Goal: Transaction & Acquisition: Purchase product/service

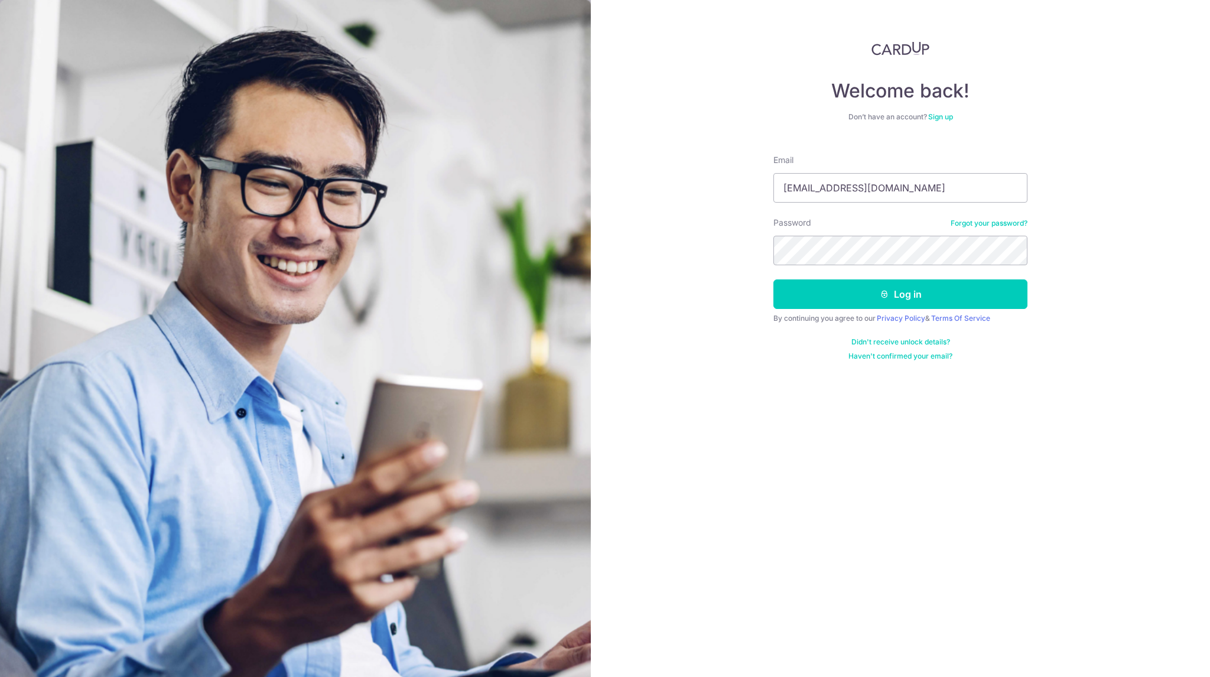
click at [778, 384] on div "Welcome back! Don’t have an account? Sign up Email ianchuayanxin@gmail.com Pass…" at bounding box center [900, 338] width 619 height 677
click at [860, 294] on button "Log in" at bounding box center [901, 295] width 254 height 30
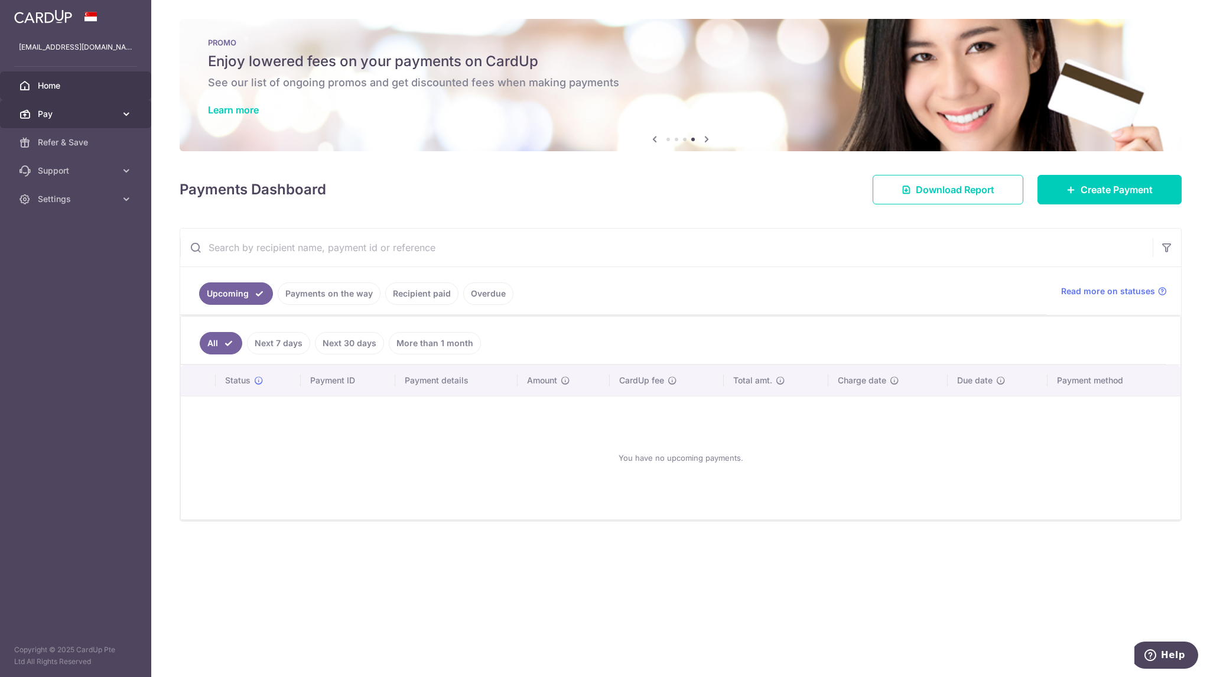
click at [97, 112] on span "Pay" at bounding box center [77, 114] width 78 height 12
click at [110, 142] on span "Payments" at bounding box center [77, 143] width 78 height 12
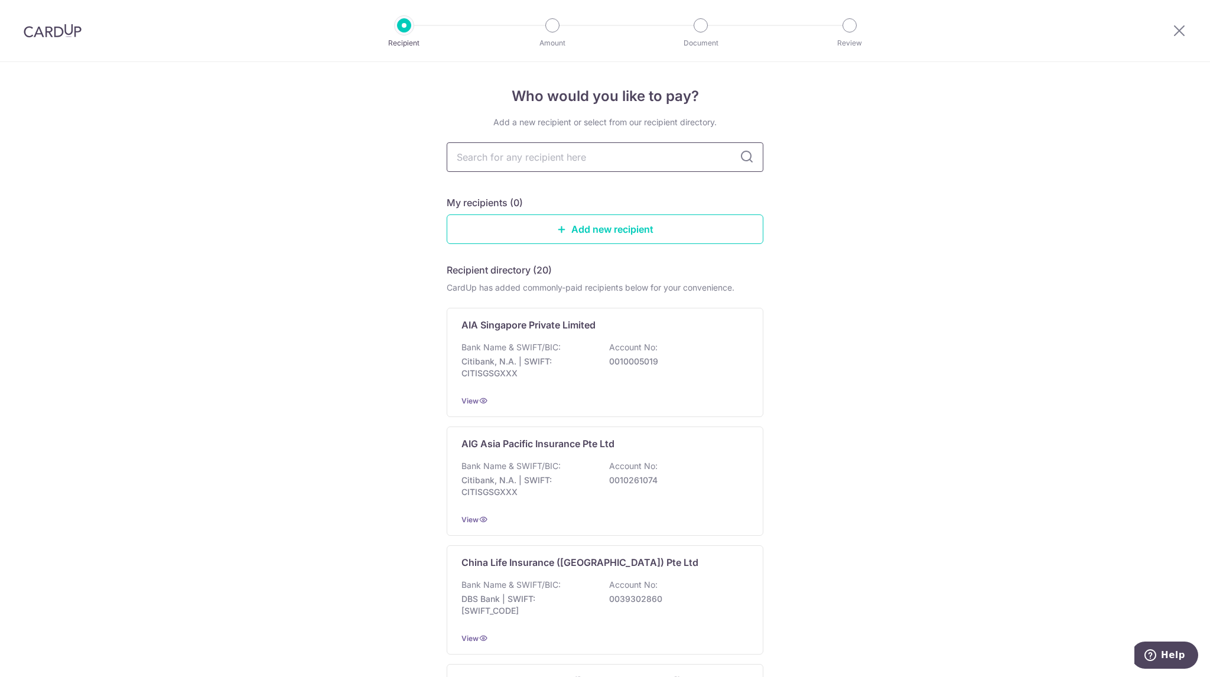
click at [544, 164] on input "text" at bounding box center [605, 157] width 317 height 30
type input "aia"
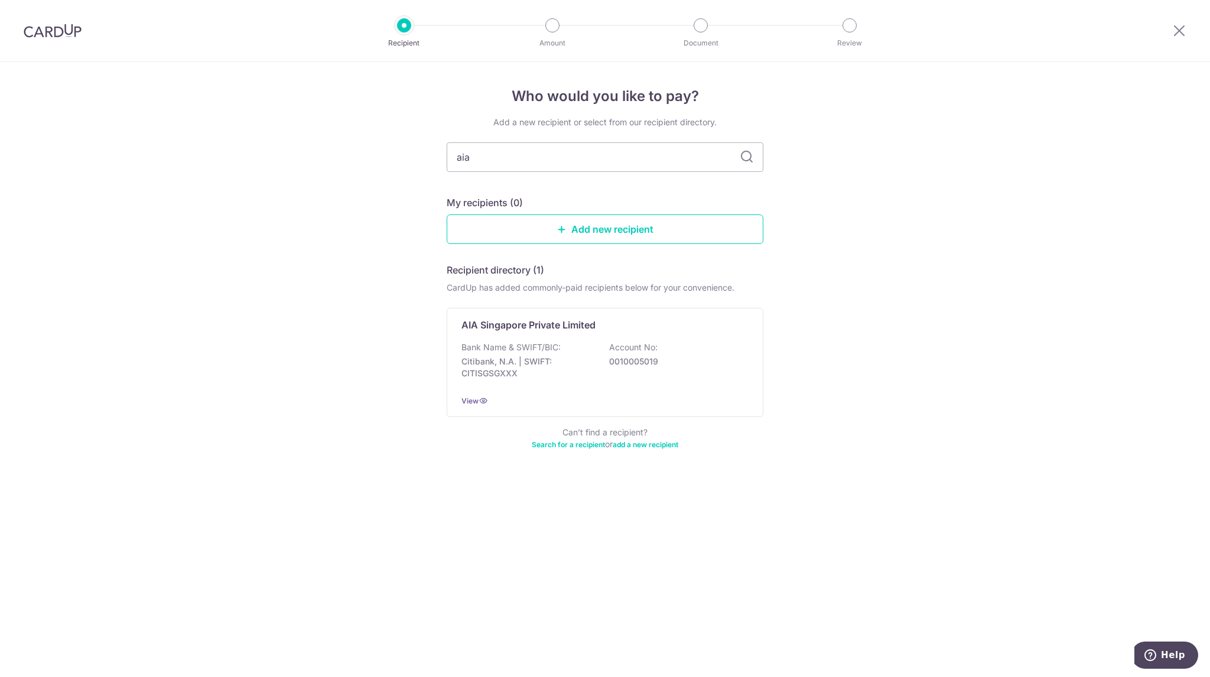
click at [617, 186] on div "Add a new recipient or select from our recipient directory. aia My recipients (…" at bounding box center [605, 290] width 317 height 348
click at [764, 190] on div "Who would you like to pay? Add a new recipient or select from our recipient dir…" at bounding box center [605, 369] width 1210 height 615
click at [742, 163] on icon at bounding box center [747, 157] width 14 height 14
click at [686, 206] on div "My recipients (0)" at bounding box center [605, 203] width 317 height 14
click at [658, 228] on link "Add new recipient" at bounding box center [605, 230] width 317 height 30
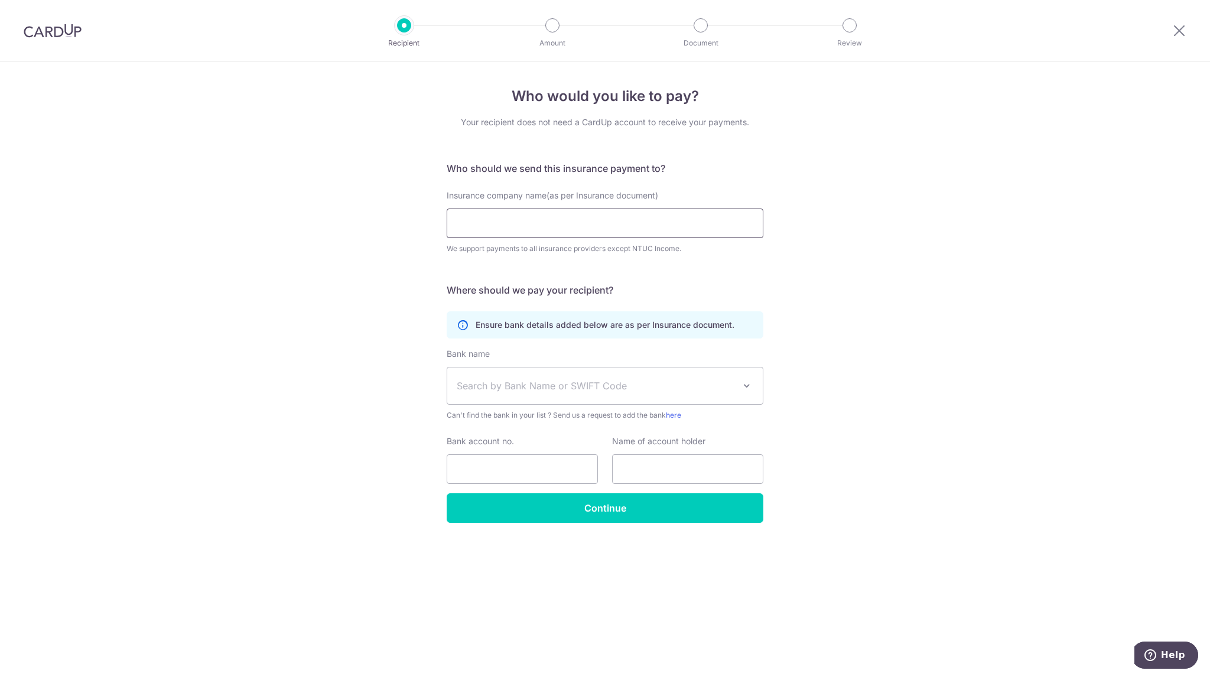
click at [628, 222] on input "Insurance company name(as per Insurance document)" at bounding box center [605, 224] width 317 height 30
type input "a"
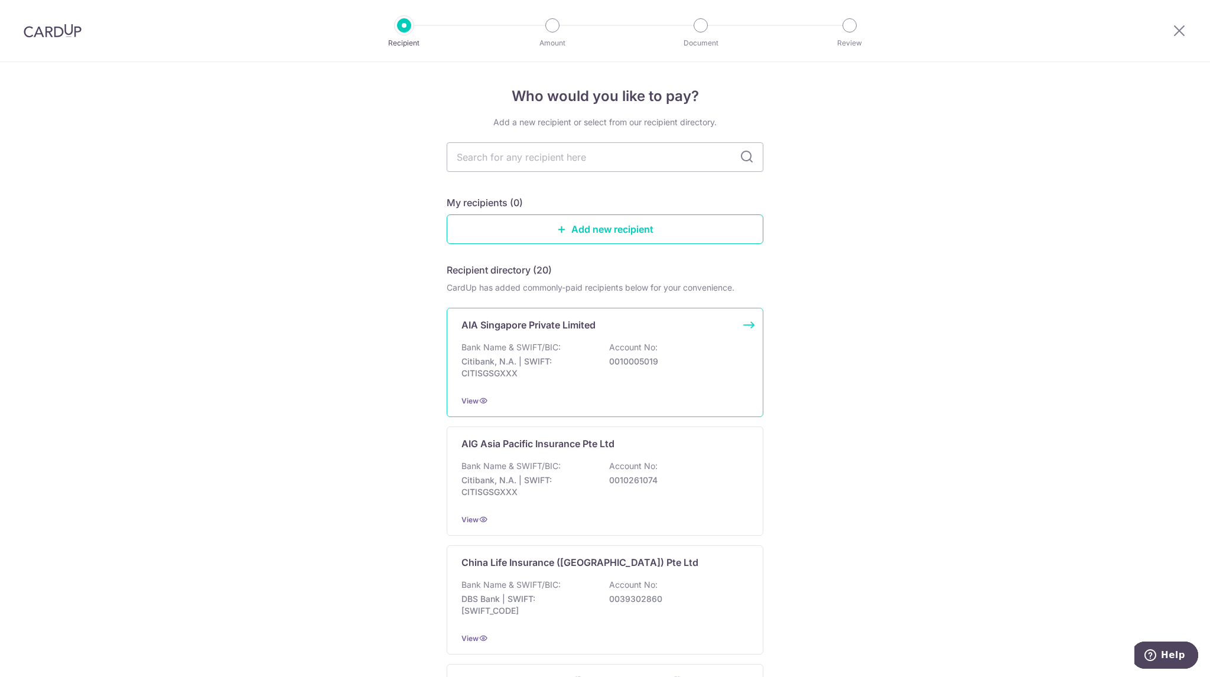
click at [589, 333] on div "AIA Singapore Private Limited Bank Name & SWIFT/BIC: Citibank, N.A. | SWIFT: CI…" at bounding box center [605, 362] width 317 height 109
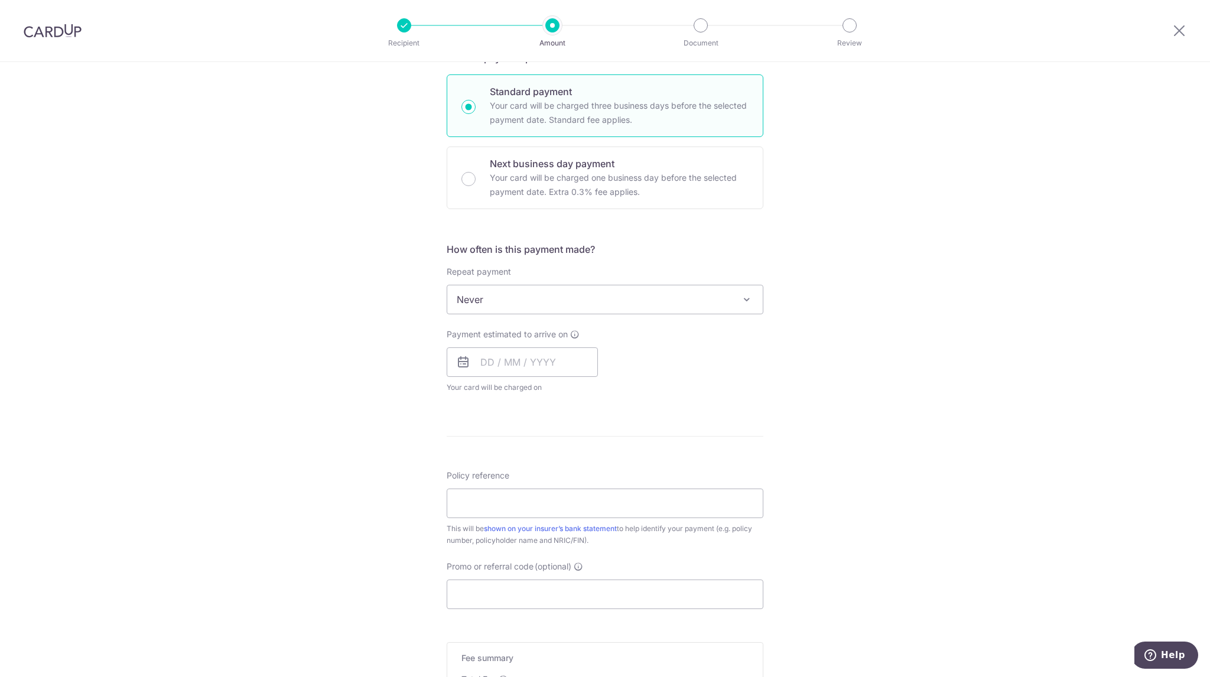
scroll to position [295, 0]
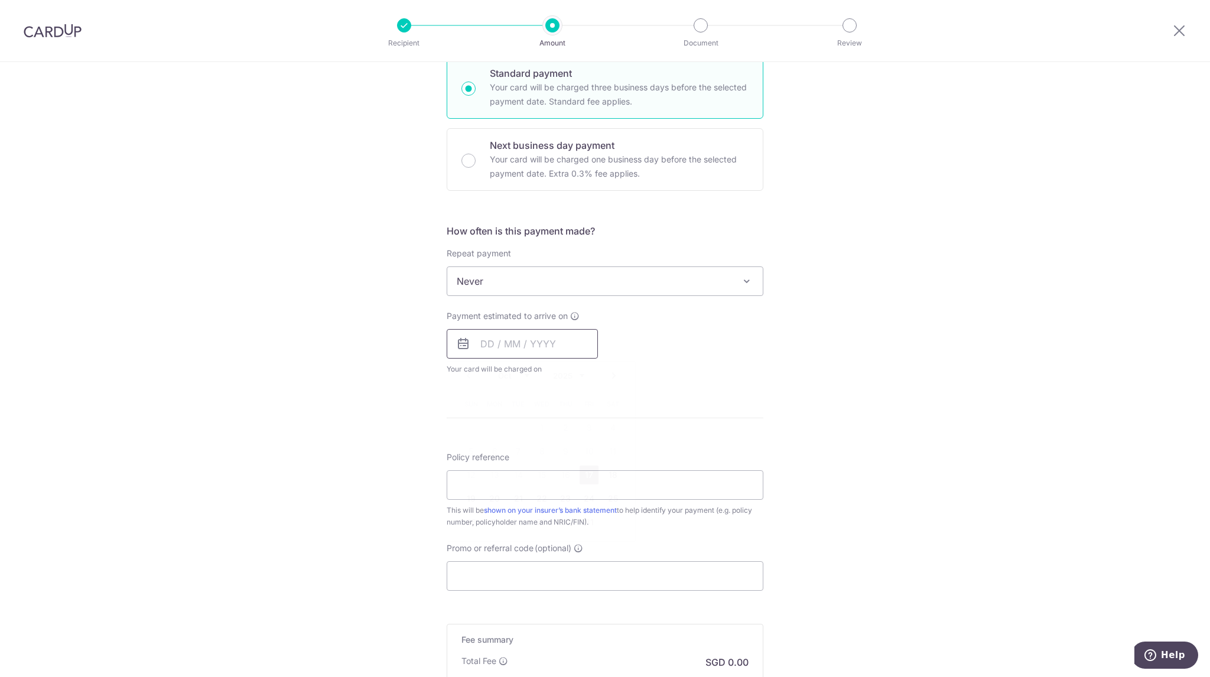
click at [484, 337] on input "text" at bounding box center [522, 344] width 151 height 30
click at [487, 343] on input "text" at bounding box center [522, 344] width 151 height 30
click at [483, 343] on input "text" at bounding box center [522, 344] width 151 height 30
click at [591, 472] on link "17" at bounding box center [589, 475] width 19 height 19
type input "17/10/2025"
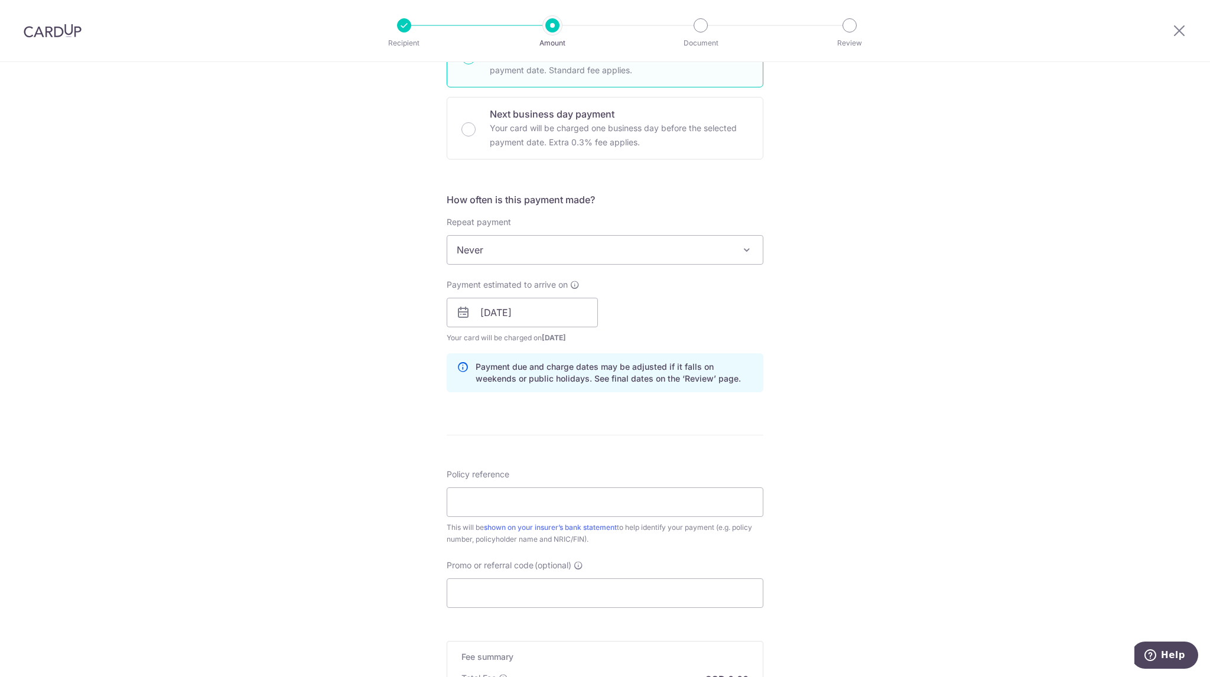
scroll to position [414, 0]
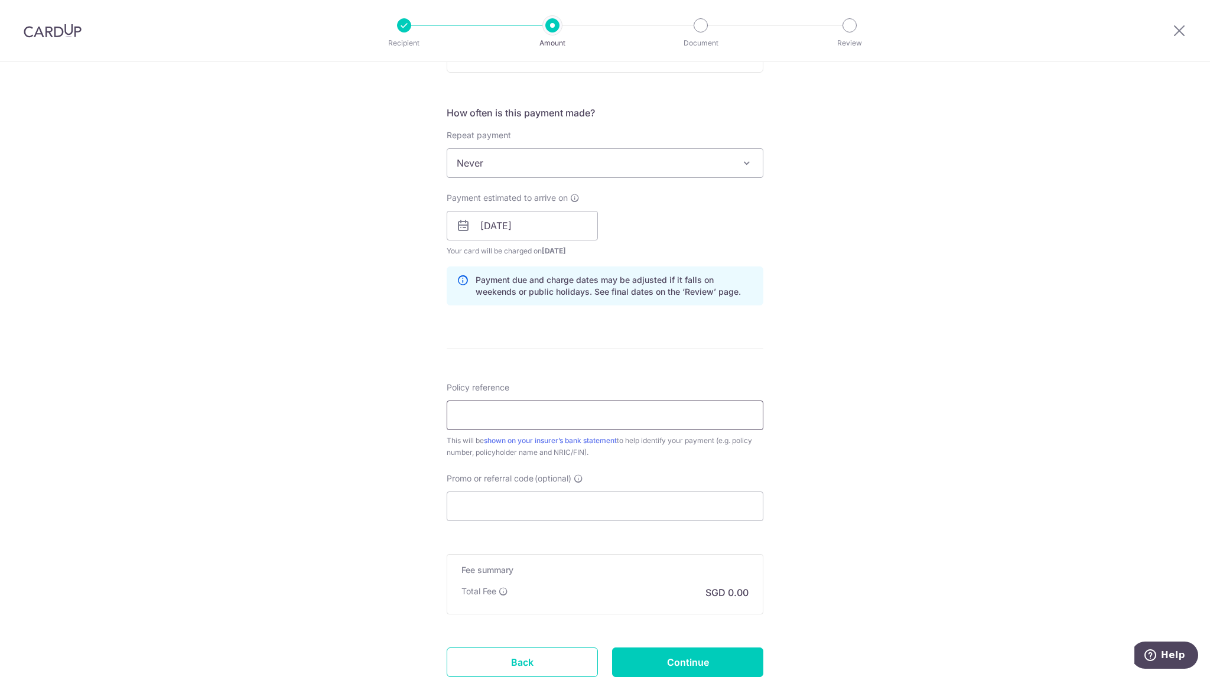
click at [511, 424] on input "Policy reference" at bounding box center [605, 416] width 317 height 30
paste input "P563070742"
type input "P563070742"
click at [536, 512] on input "Promo or referral code (optional)" at bounding box center [605, 507] width 317 height 30
drag, startPoint x: 553, startPoint y: 514, endPoint x: 550, endPoint y: 528, distance: 15.0
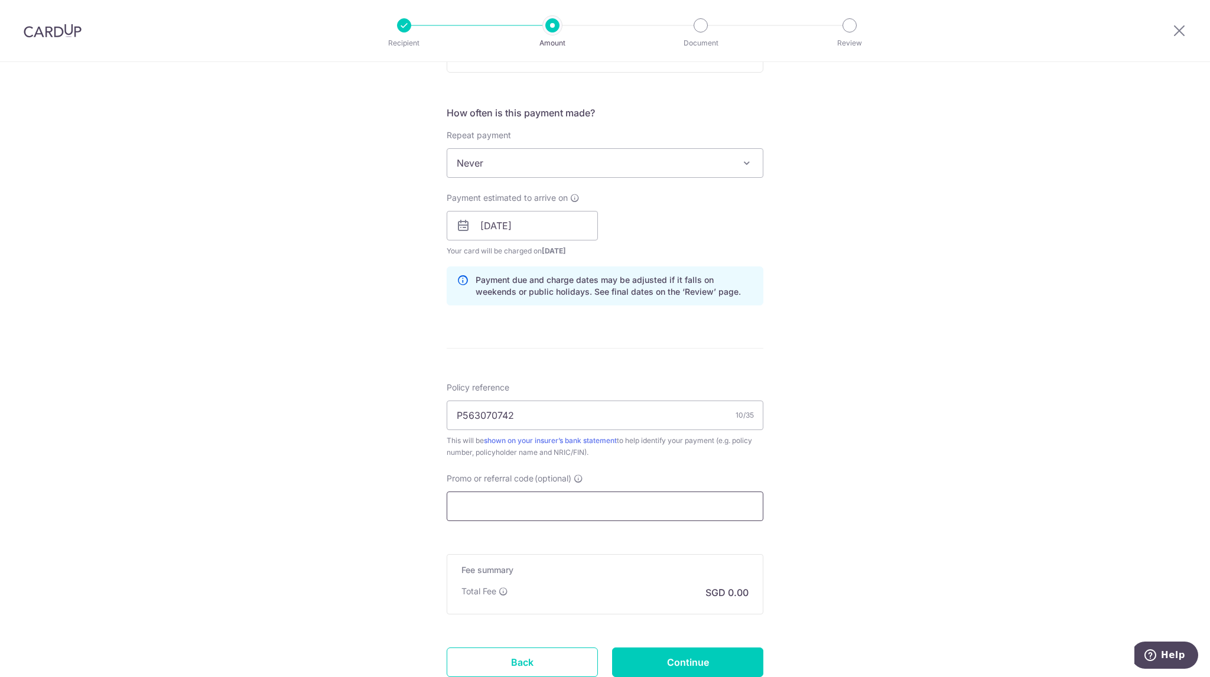
click at [551, 528] on form "Enter payment amount SGD Select Card Select option Add credit card Your Cards *…" at bounding box center [605, 218] width 317 height 984
click at [531, 510] on input "Promo or referral code (optional)" at bounding box center [605, 507] width 317 height 30
paste input "OCBC195"
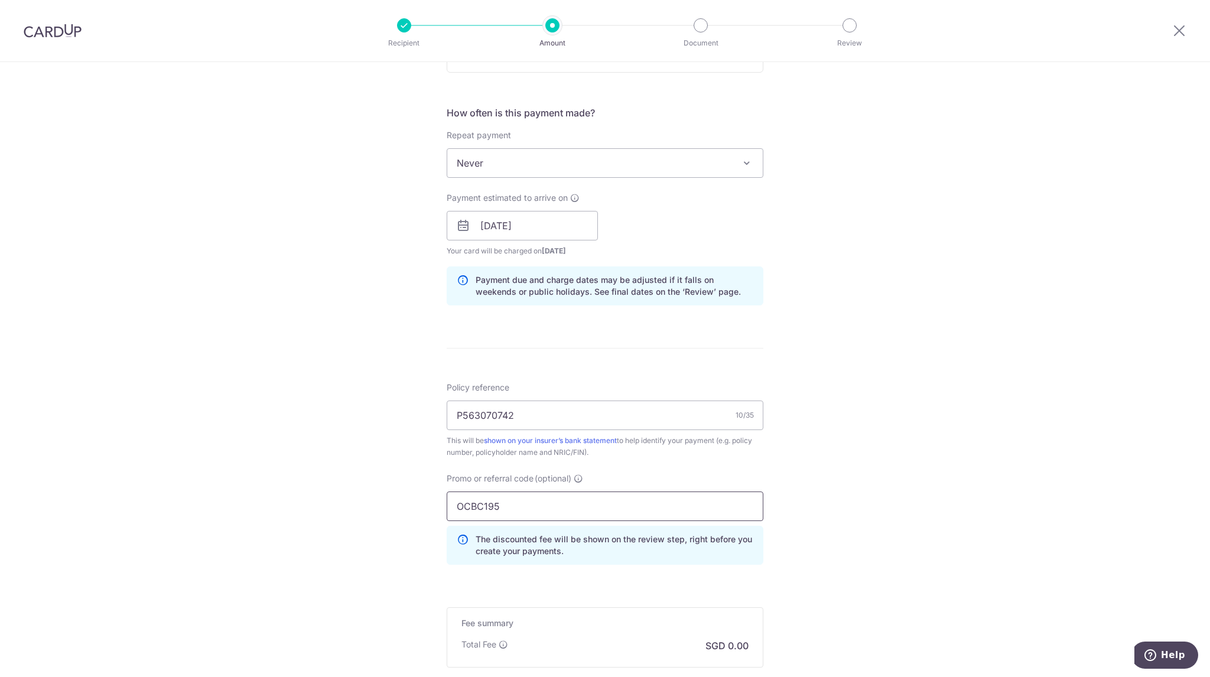
type input "OCBC195"
click at [395, 489] on div "Tell us more about your payment Enter payment amount SGD Select Card Select opt…" at bounding box center [605, 233] width 1210 height 1171
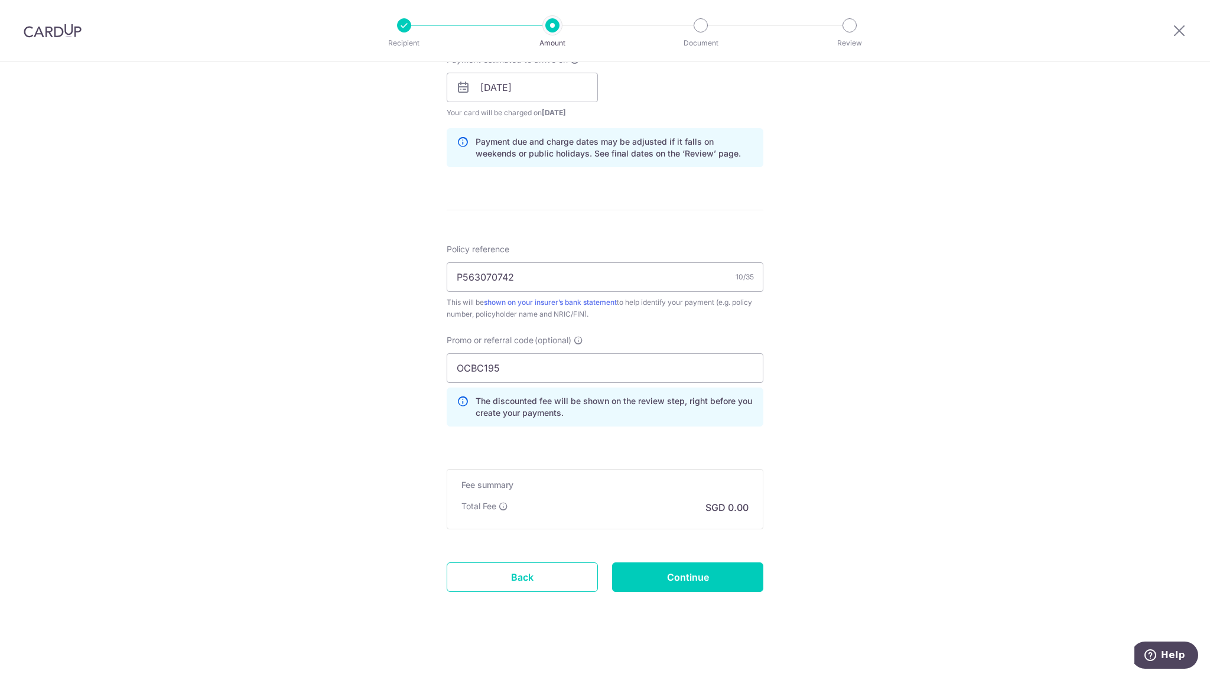
scroll to position [554, 0]
click at [650, 575] on input "Continue" at bounding box center [687, 576] width 151 height 30
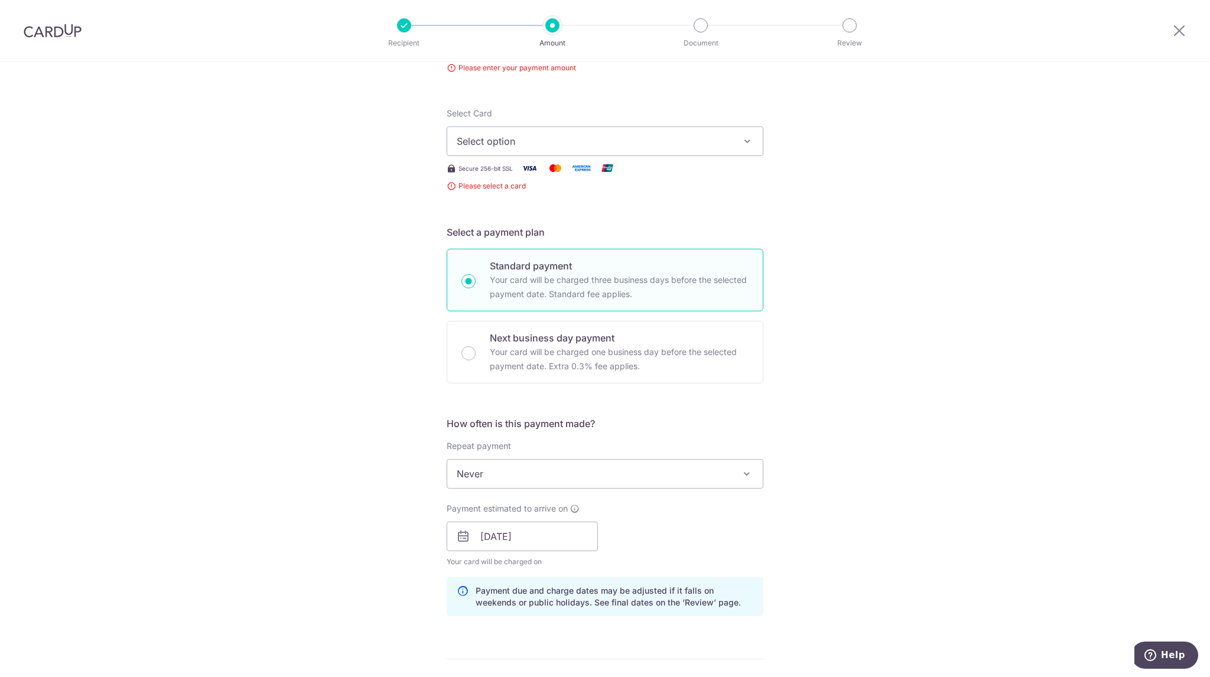
click at [540, 139] on span "Select option" at bounding box center [594, 141] width 275 height 14
click at [520, 255] on span "**** 0375" at bounding box center [507, 254] width 45 height 14
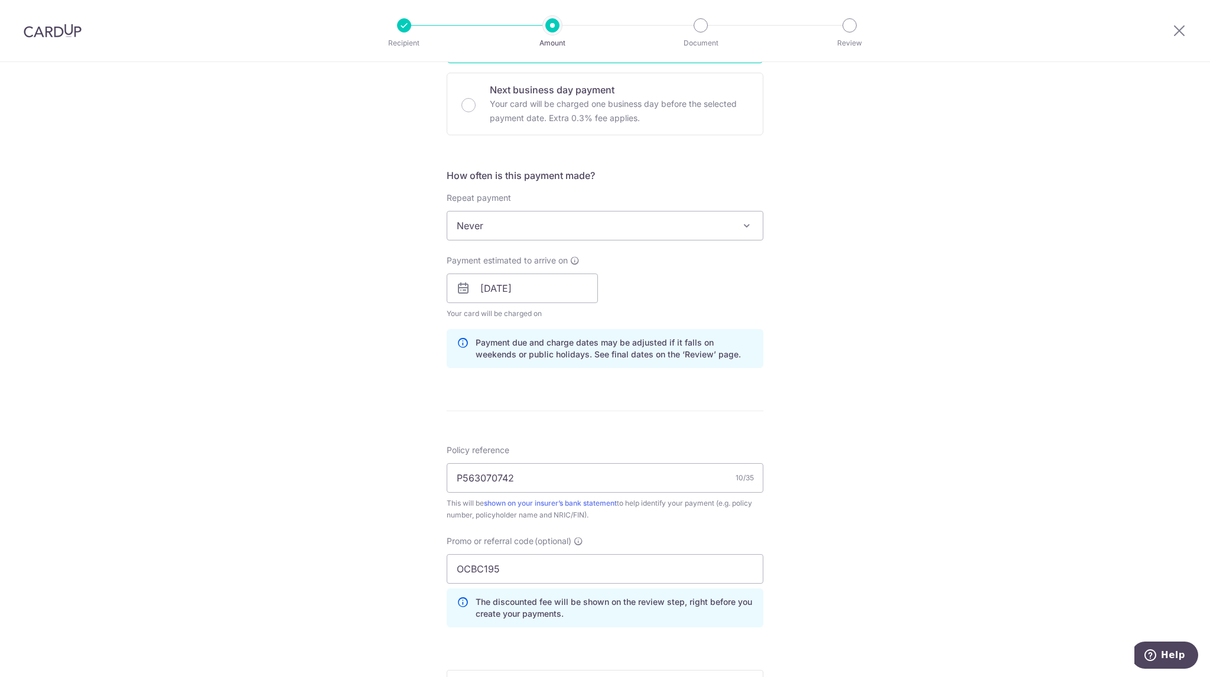
scroll to position [570, 0]
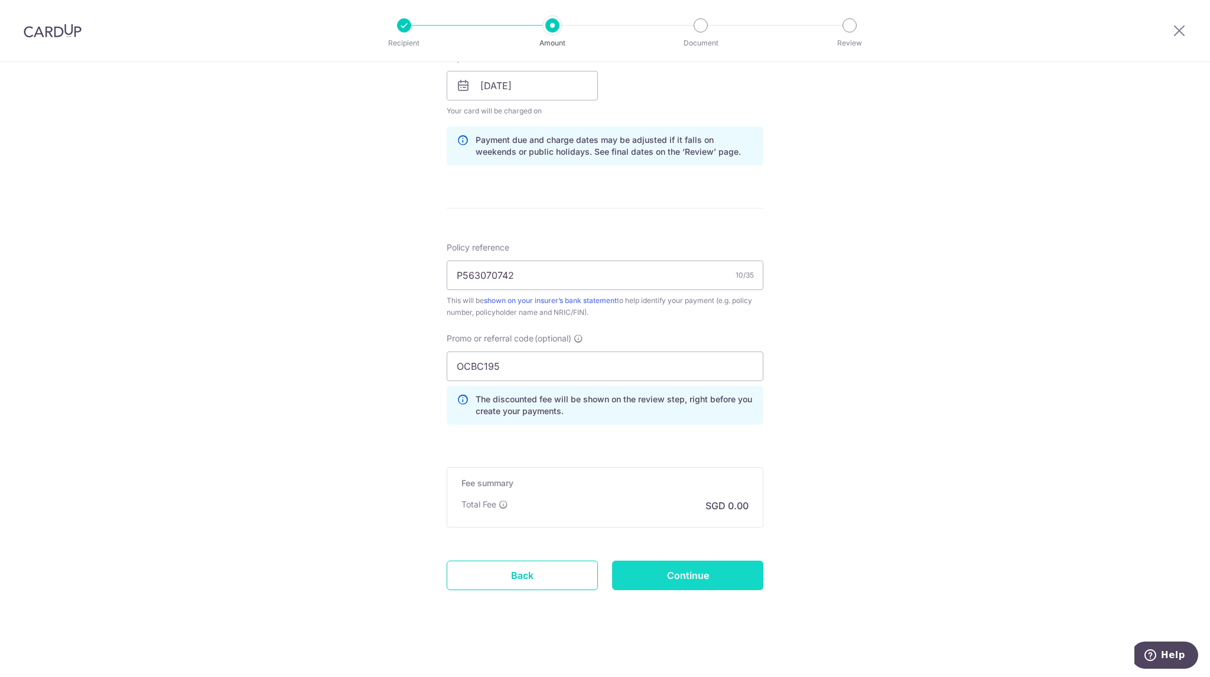
click at [665, 564] on input "Continue" at bounding box center [687, 576] width 151 height 30
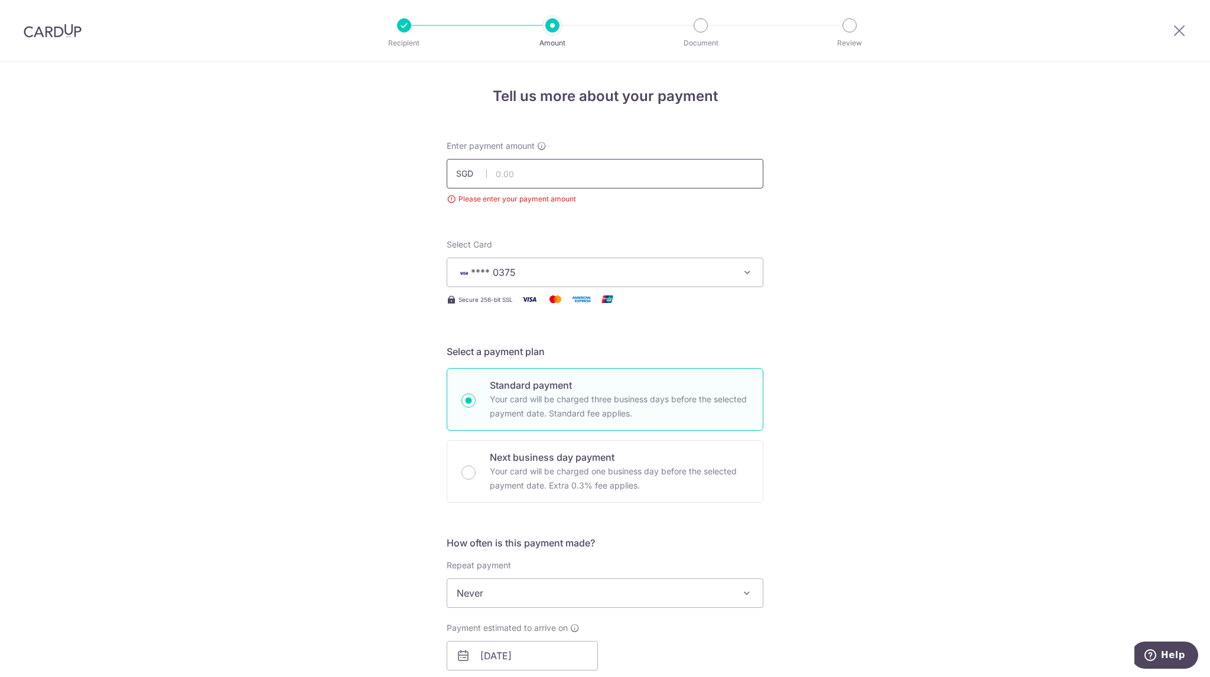
click at [574, 171] on input "text" at bounding box center [605, 174] width 317 height 30
paste input "879.95"
type input "879.95"
click at [933, 234] on div "Tell us more about your payment Enter payment amount SGD 879.95 Please enter yo…" at bounding box center [605, 655] width 1210 height 1187
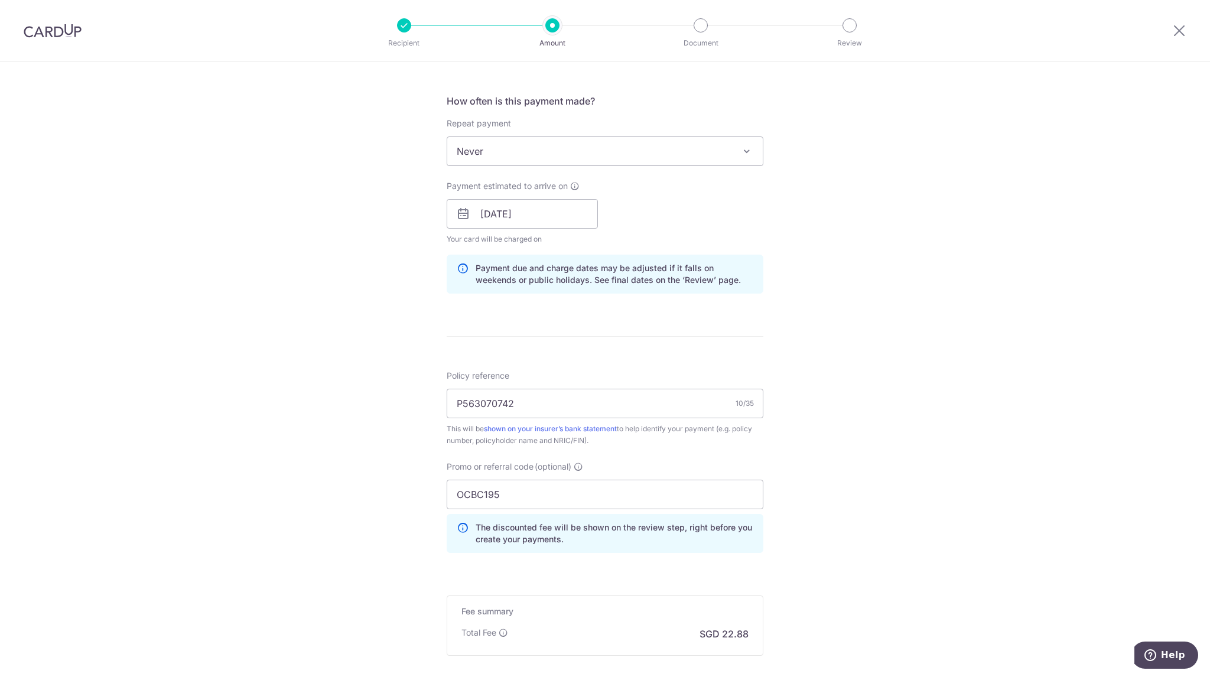
scroll to position [570, 0]
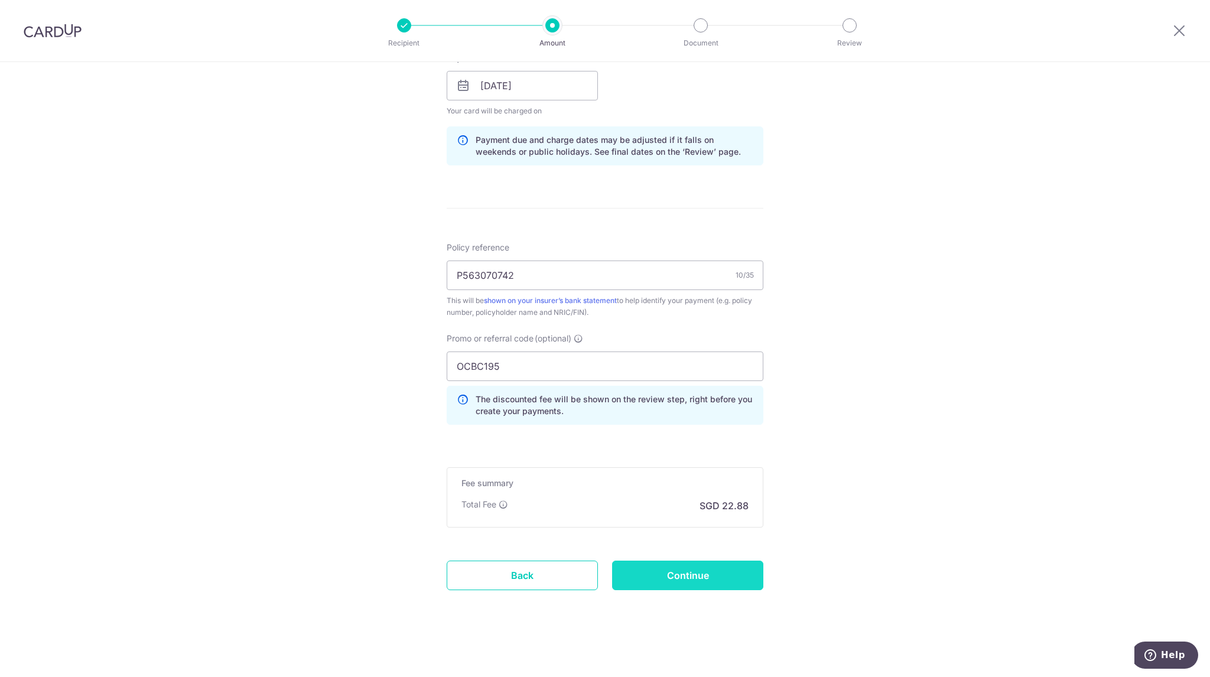
click at [735, 575] on input "Continue" at bounding box center [687, 576] width 151 height 30
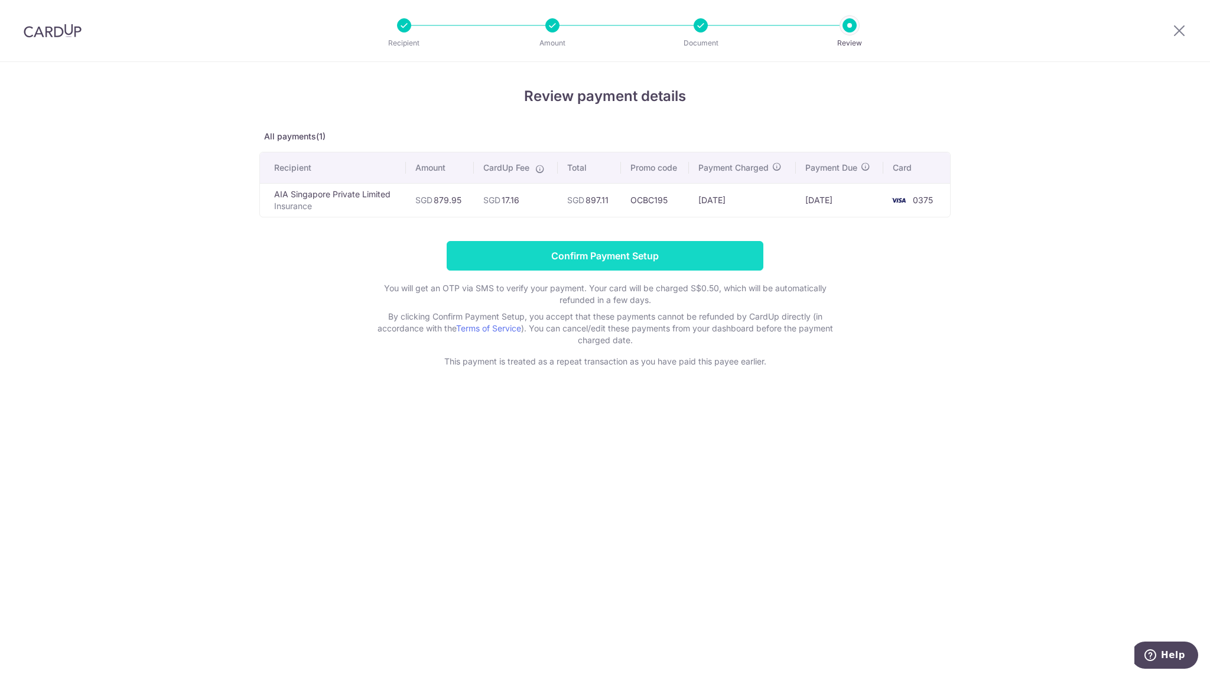
click at [586, 257] on input "Confirm Payment Setup" at bounding box center [605, 256] width 317 height 30
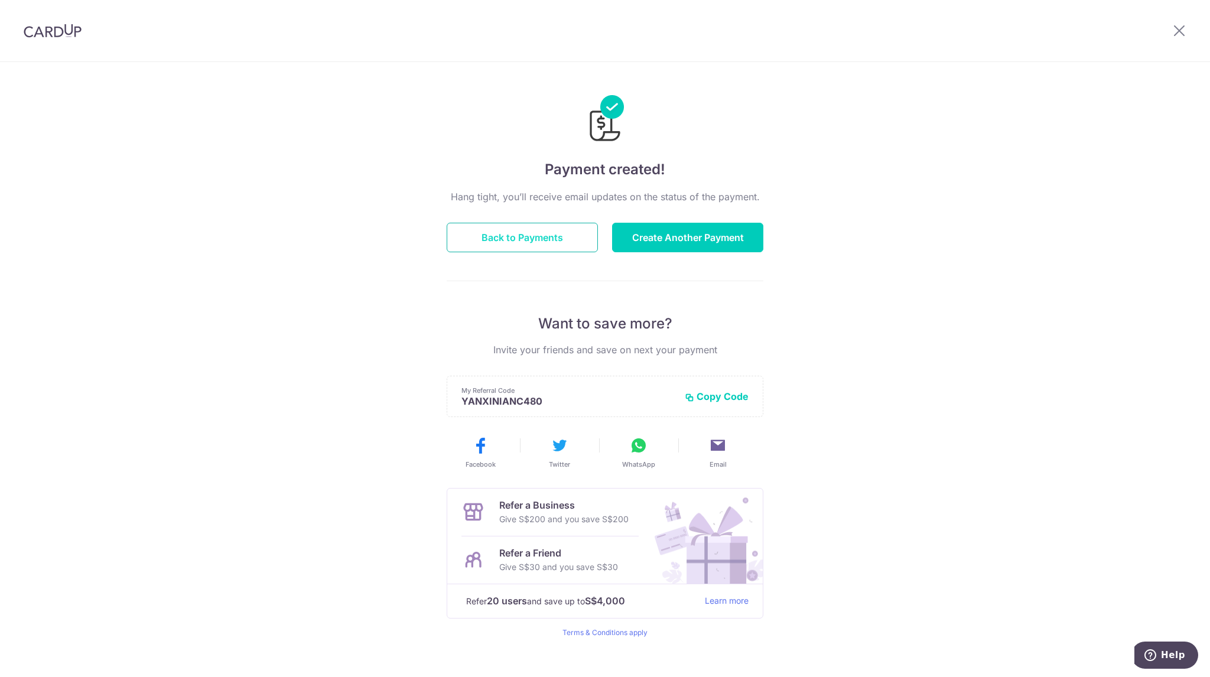
click at [557, 238] on button "Back to Payments" at bounding box center [522, 238] width 151 height 30
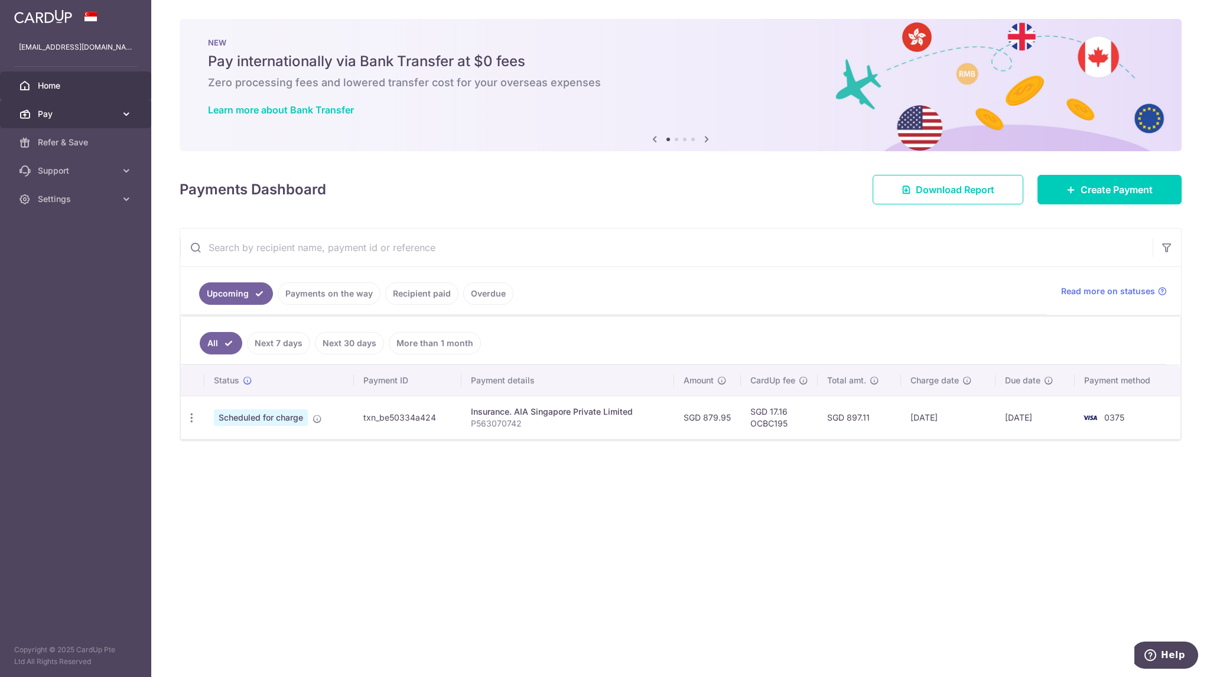
click at [90, 121] on link "Pay" at bounding box center [75, 114] width 151 height 28
click at [82, 141] on span "Payments" at bounding box center [77, 143] width 78 height 12
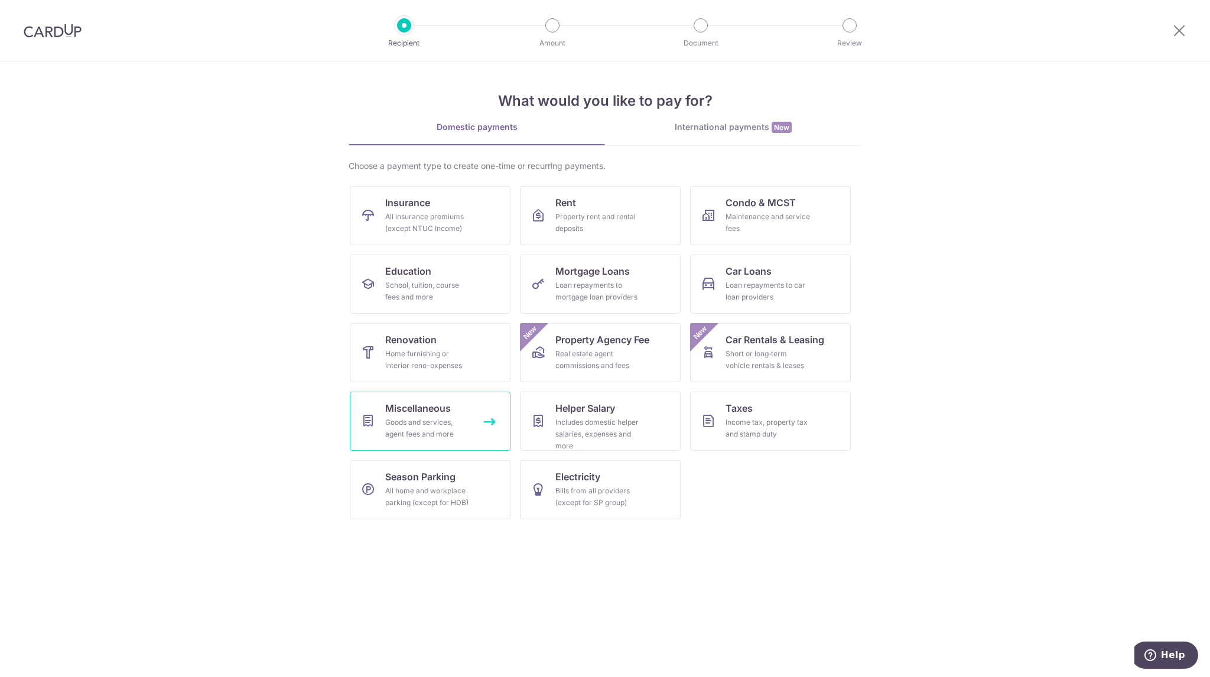
click at [448, 424] on div "Goods and services, agent fees and more" at bounding box center [427, 429] width 85 height 24
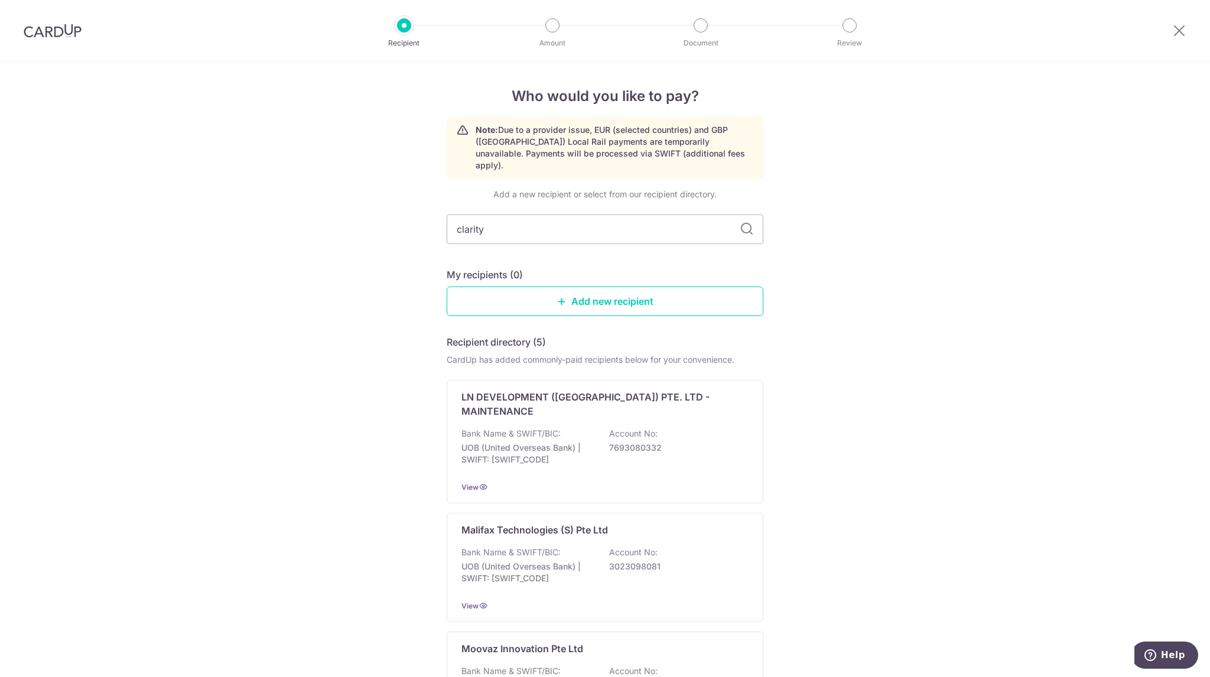
type input "clarity"
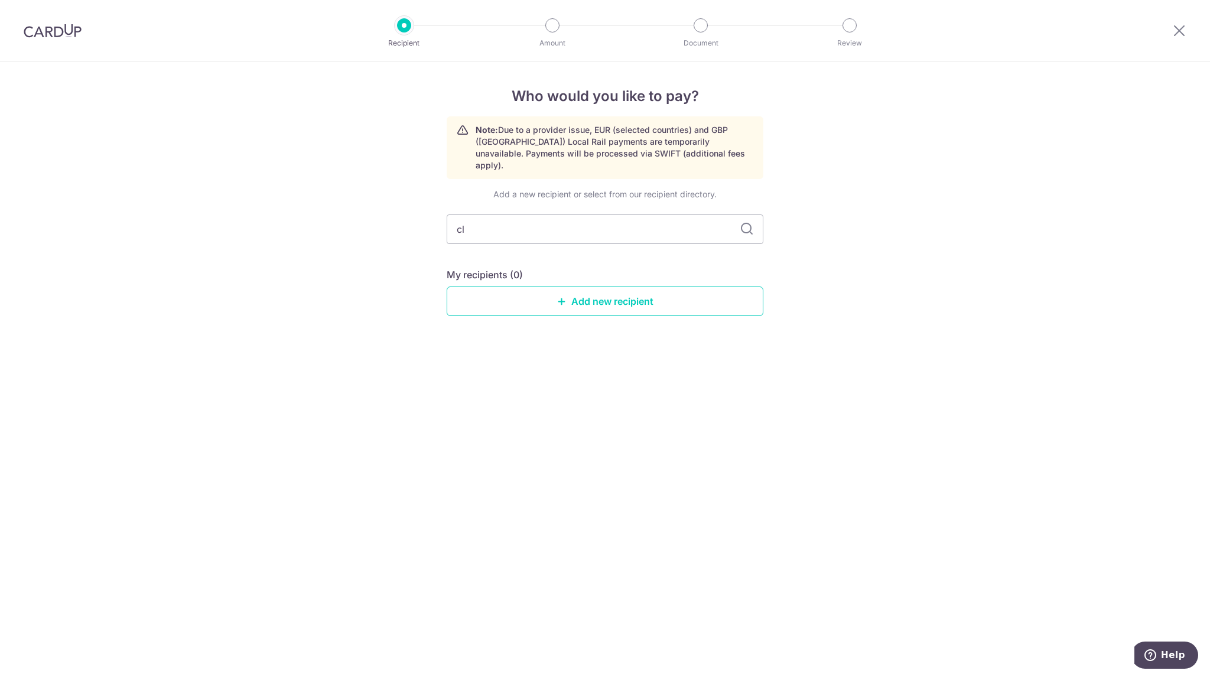
type input "c"
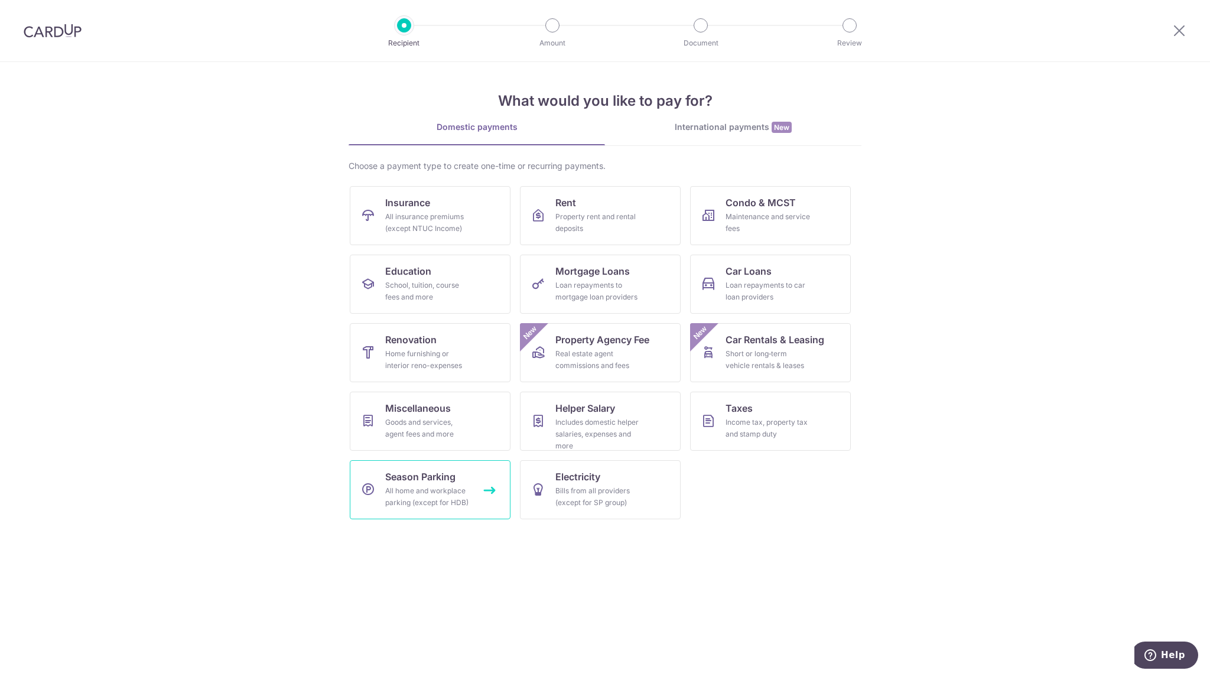
click at [444, 505] on div "All home and workplace parking (except for HDB)" at bounding box center [427, 497] width 85 height 24
